Goal: Task Accomplishment & Management: Use online tool/utility

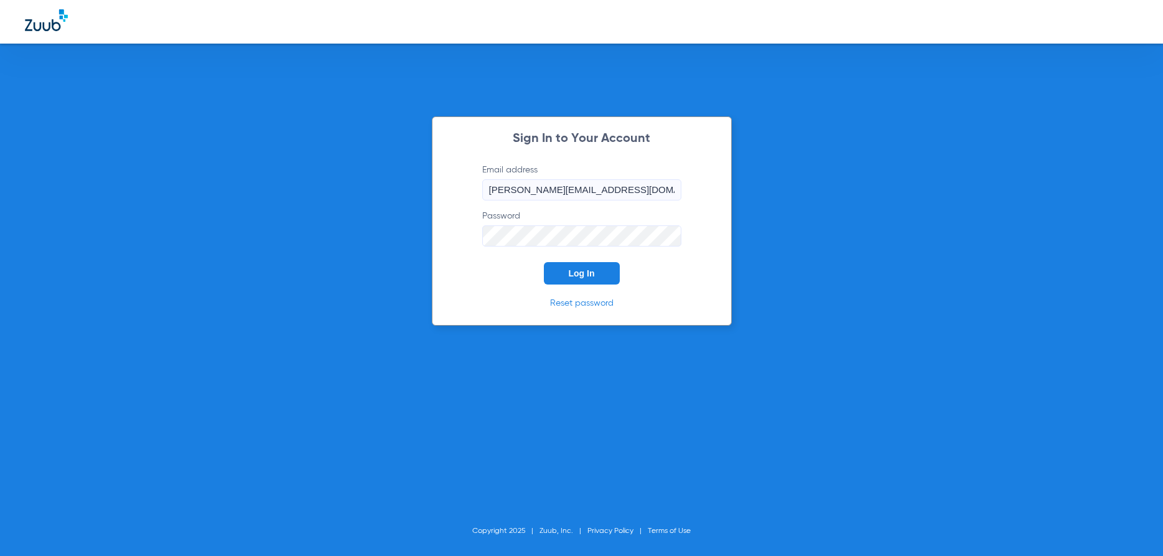
click at [591, 285] on div "Sign In to Your Account Email address [PERSON_NAME][EMAIL_ADDRESS][DOMAIN_NAME]…" at bounding box center [582, 220] width 300 height 209
click at [577, 281] on button "Log In" at bounding box center [582, 273] width 76 height 22
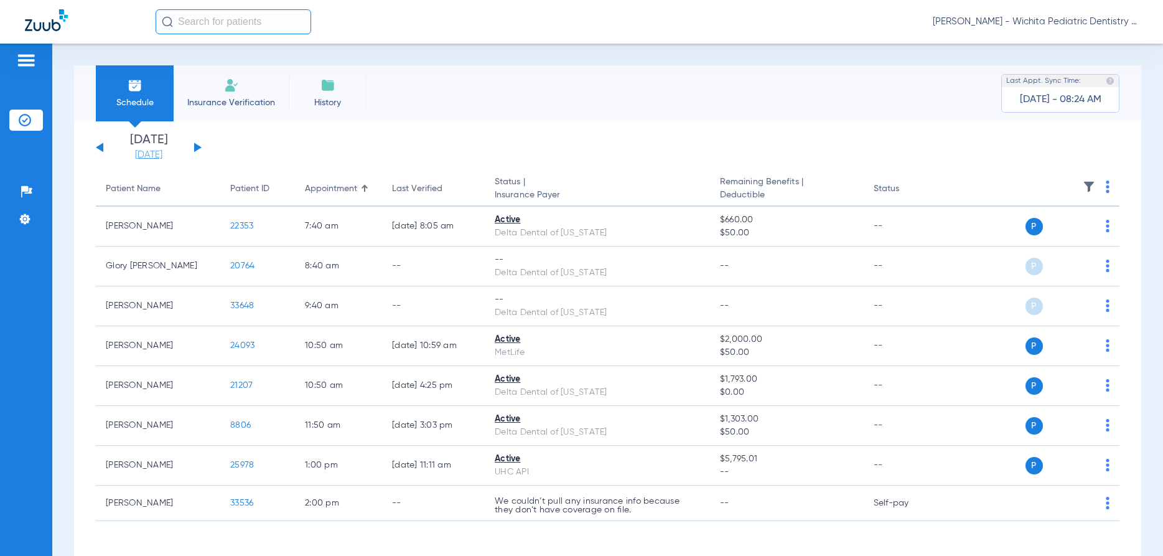
click at [153, 153] on link "[DATE]" at bounding box center [148, 155] width 75 height 12
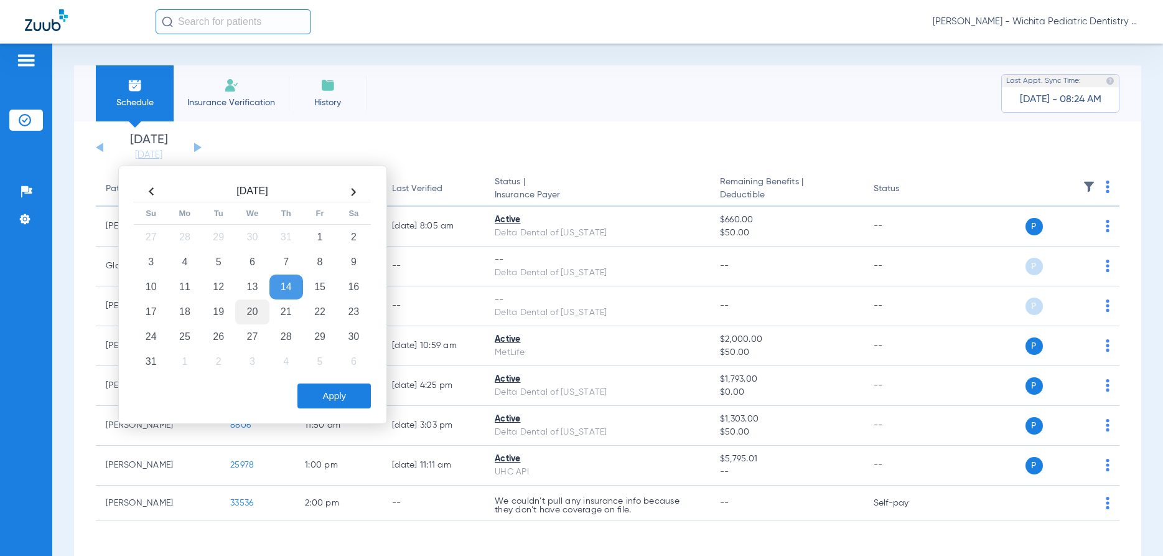
click at [251, 315] on td "20" at bounding box center [252, 311] width 34 height 25
click at [188, 334] on td "25" at bounding box center [185, 336] width 34 height 25
click at [315, 396] on button "Apply" at bounding box center [333, 395] width 73 height 25
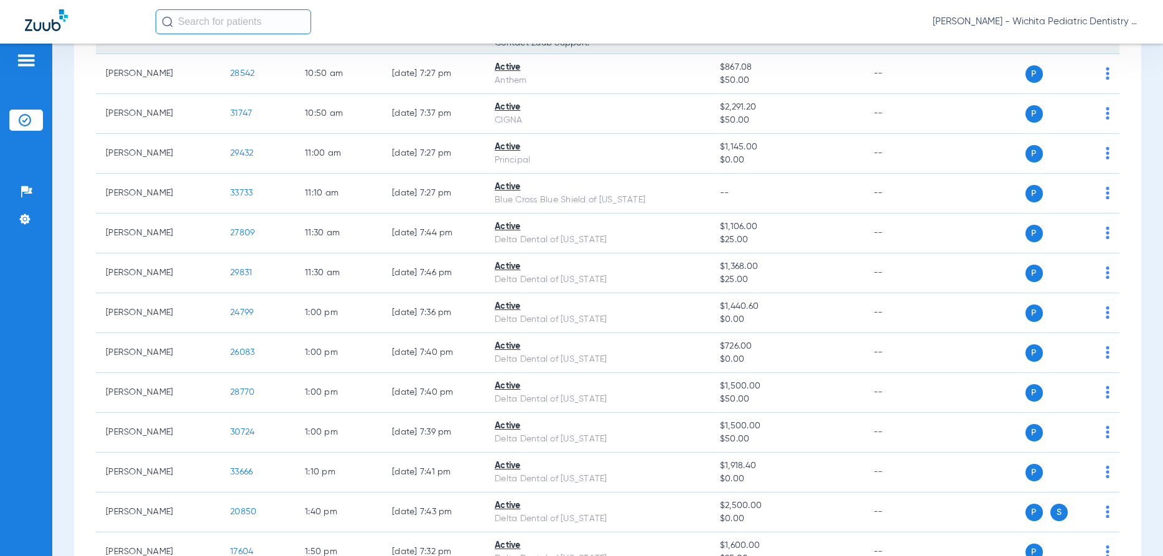
scroll to position [1314, 0]
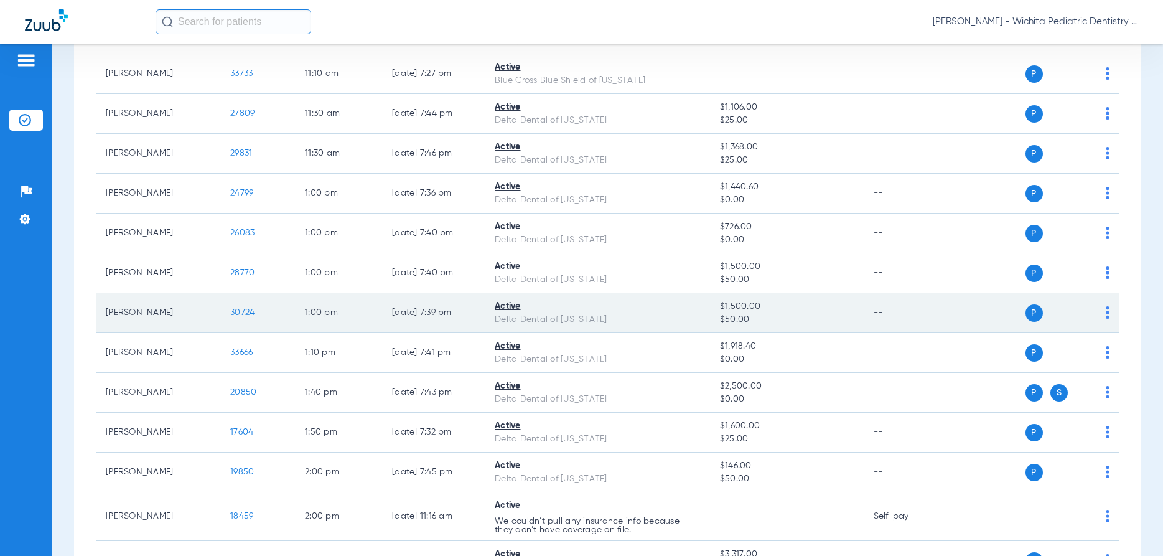
click at [246, 313] on span "30724" at bounding box center [242, 312] width 24 height 9
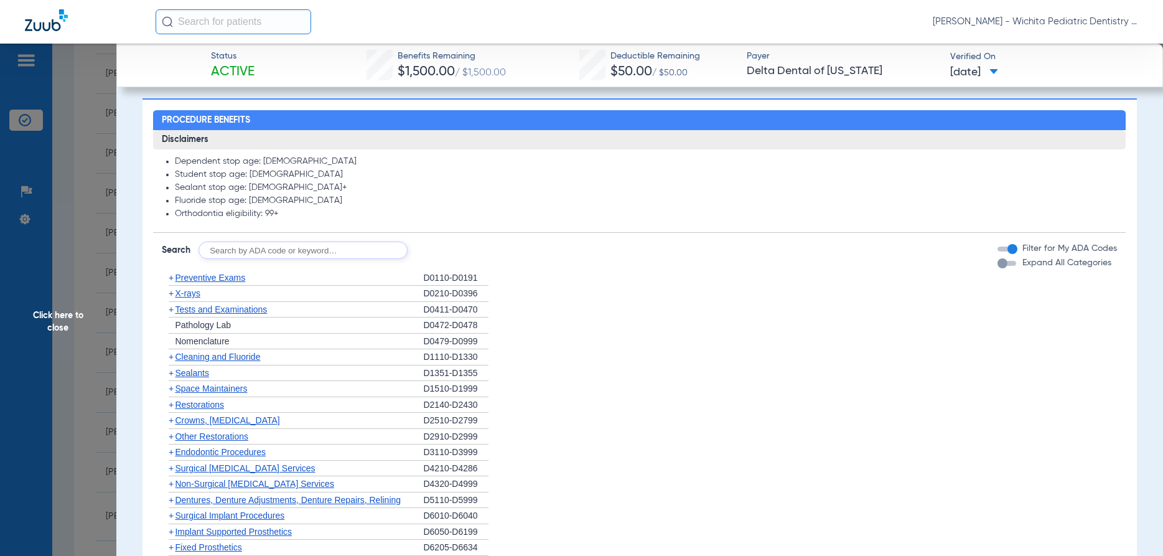
scroll to position [597, 0]
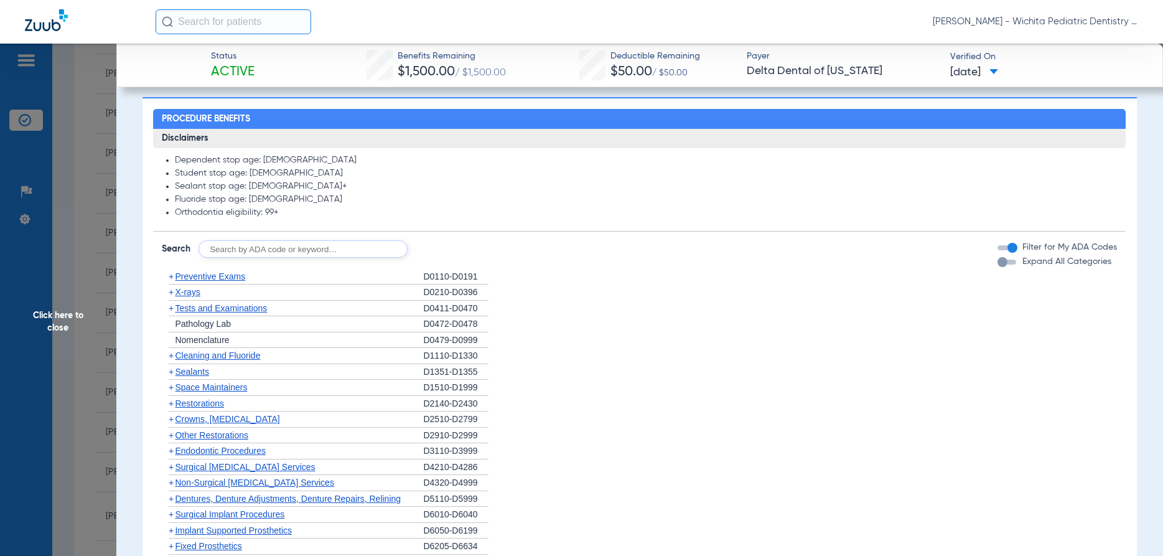
click at [188, 293] on span "X-rays" at bounding box center [187, 292] width 25 height 10
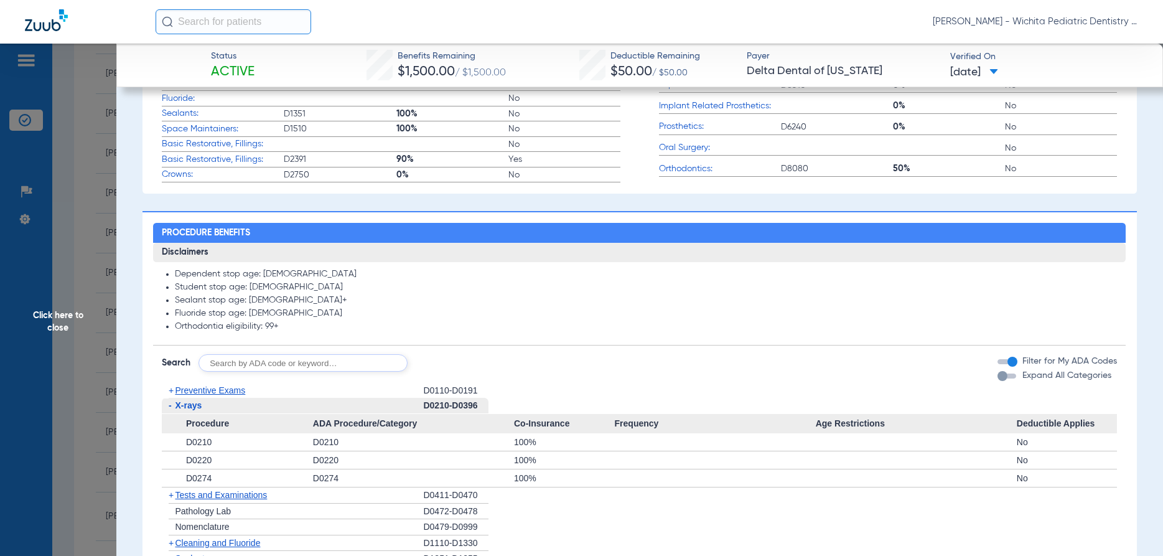
scroll to position [478, 0]
